Goal: Transaction & Acquisition: Purchase product/service

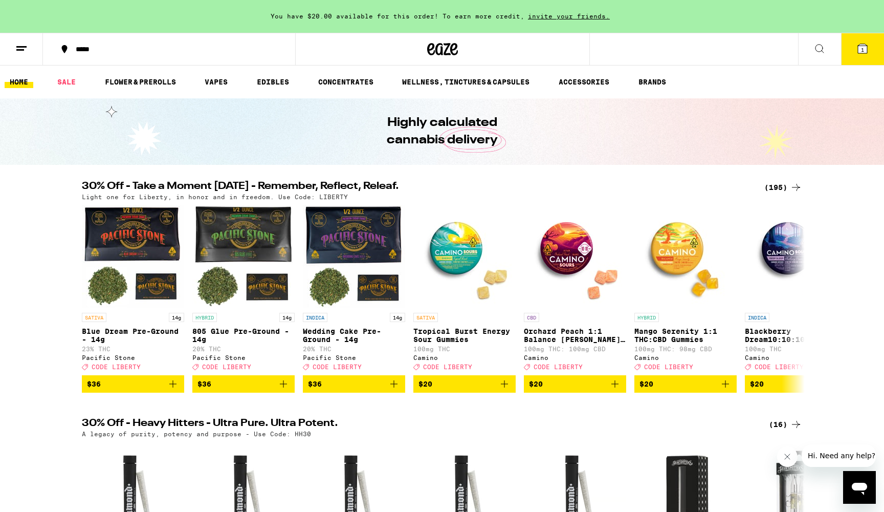
click at [775, 190] on div "(195)" at bounding box center [784, 187] width 38 height 12
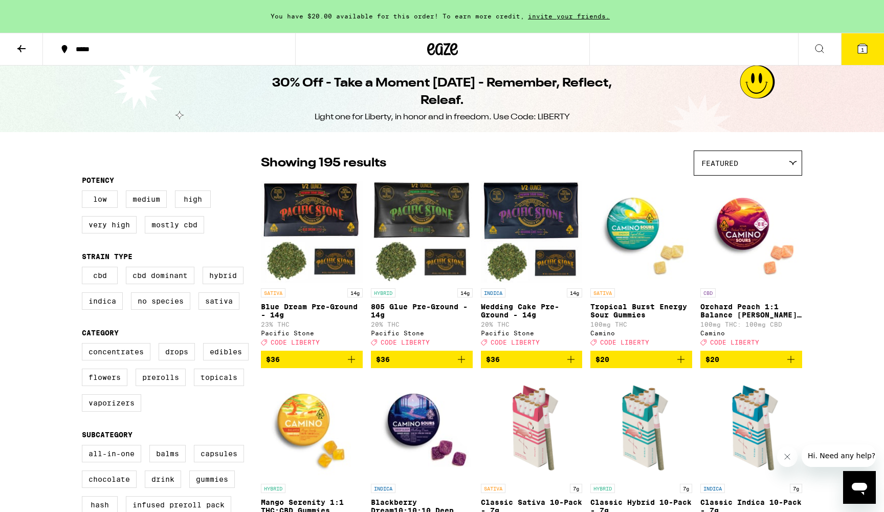
click at [858, 48] on icon at bounding box center [863, 48] width 12 height 12
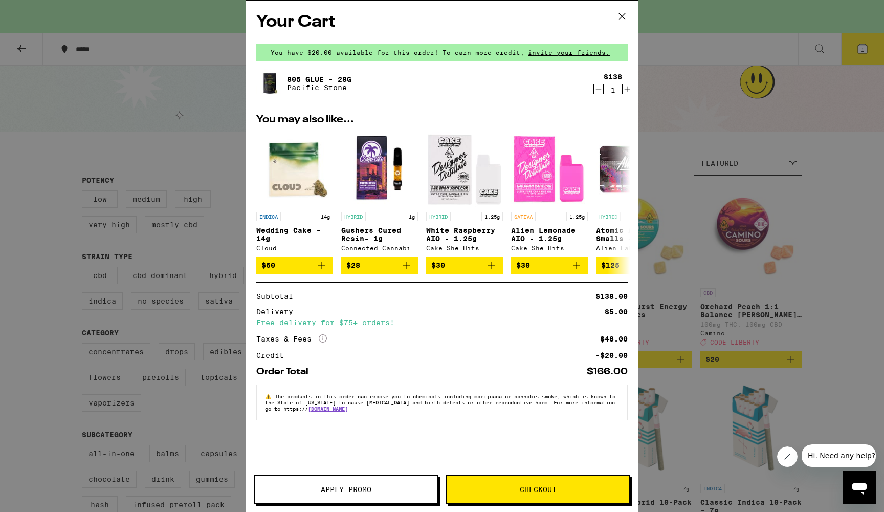
click at [598, 87] on icon "Decrement" at bounding box center [598, 89] width 9 height 12
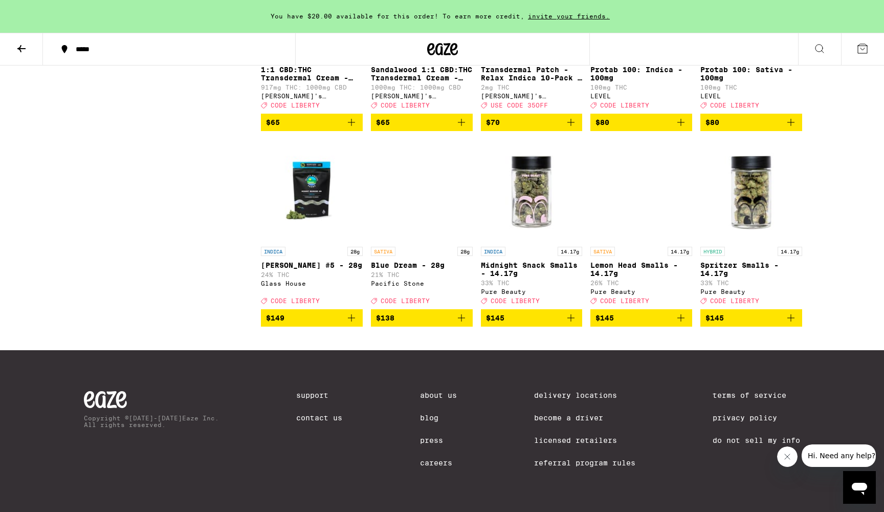
scroll to position [7731, 0]
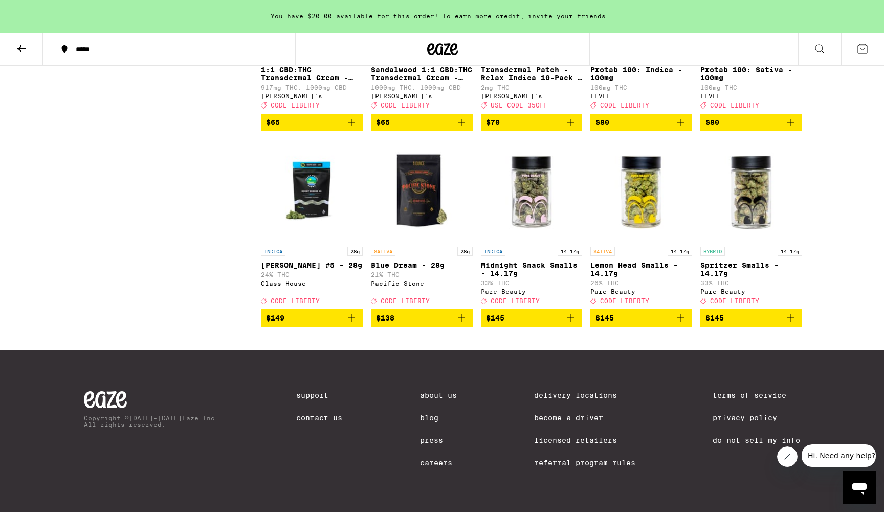
click at [688, 315] on button "$145" at bounding box center [642, 317] width 102 height 17
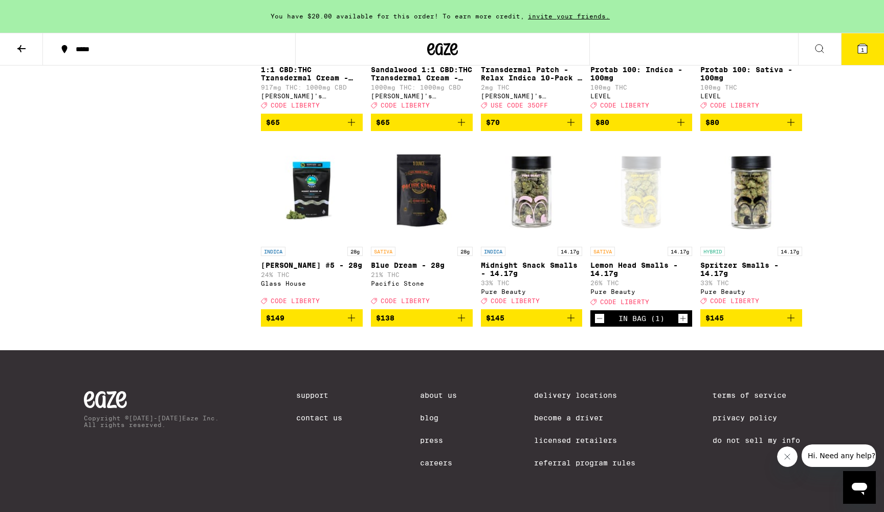
click at [865, 50] on icon at bounding box center [862, 48] width 9 height 9
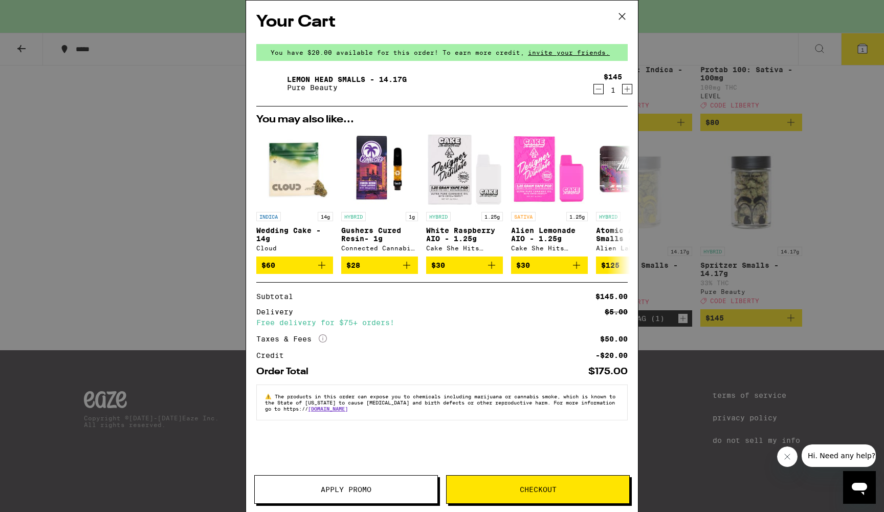
click at [329, 487] on span "Apply Promo" at bounding box center [346, 489] width 51 height 7
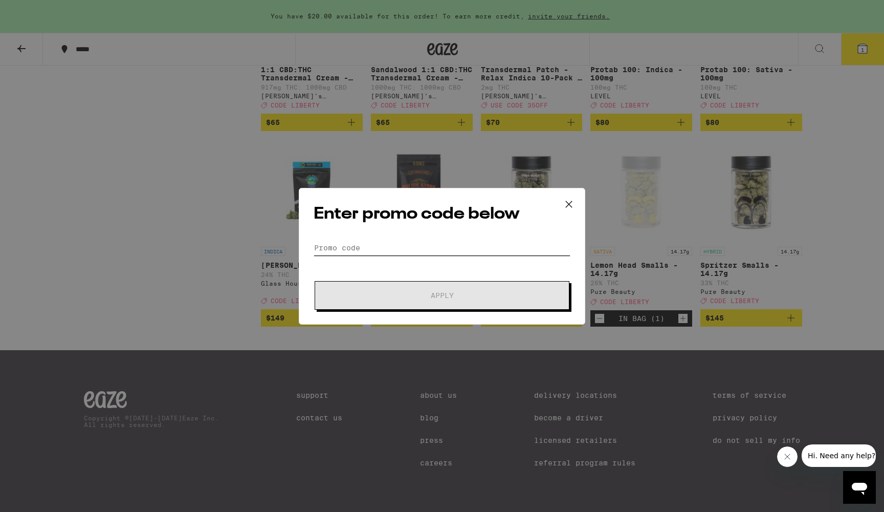
click at [396, 243] on input "Promo Code" at bounding box center [442, 247] width 257 height 15
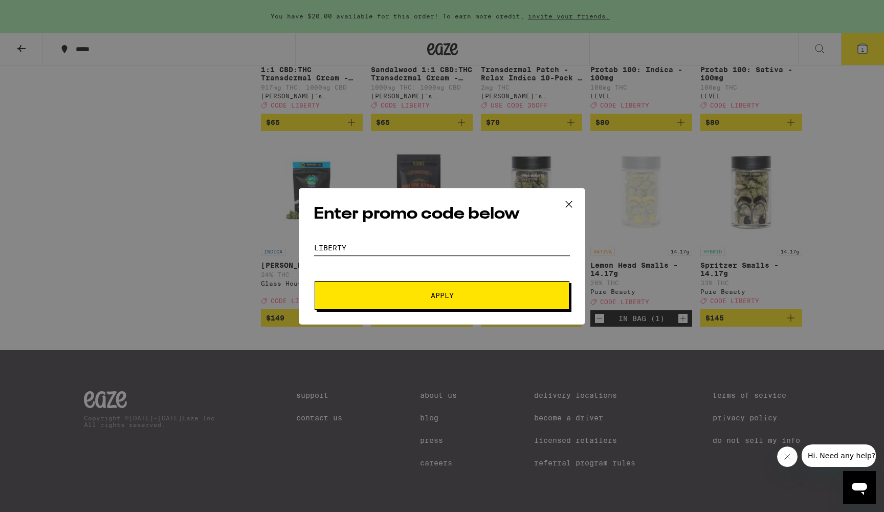
type input "liberty"
click at [359, 303] on button "Apply" at bounding box center [442, 295] width 255 height 29
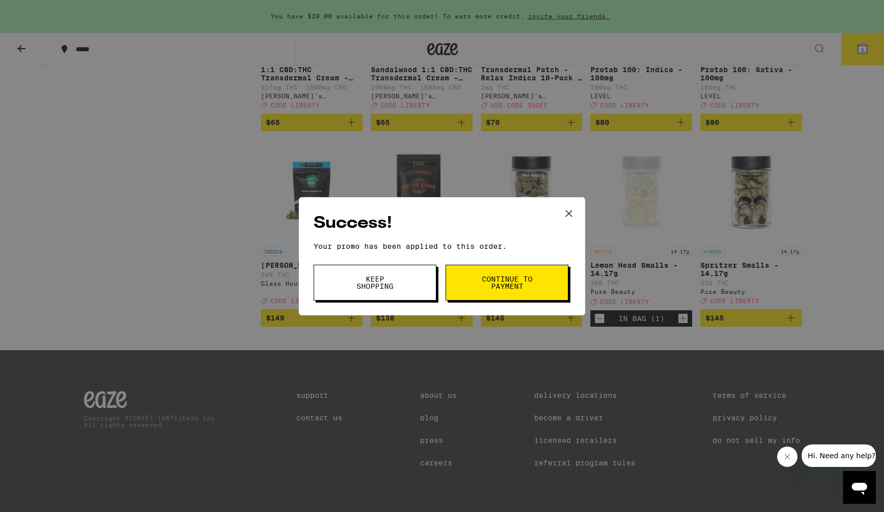
click at [567, 206] on icon at bounding box center [568, 213] width 15 height 15
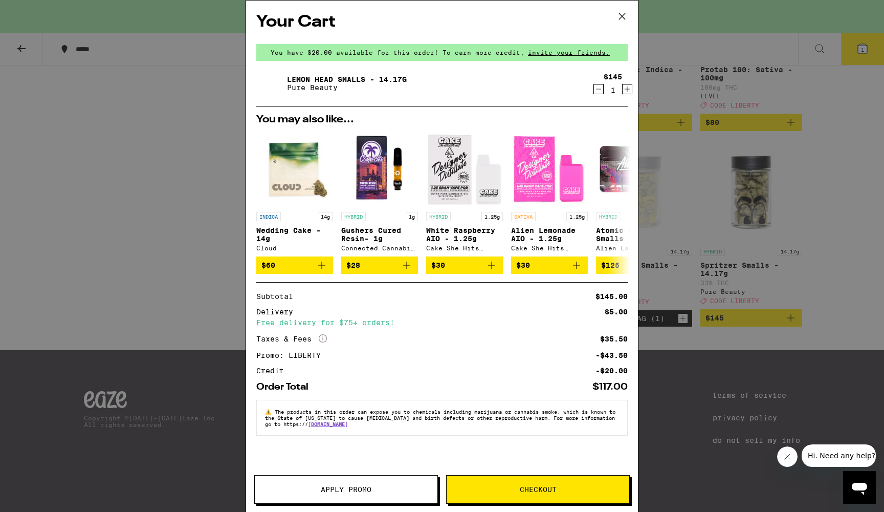
click at [653, 348] on div "Your Cart You have $20.00 available for this order! To earn more credit, invite…" at bounding box center [442, 256] width 884 height 512
